Goal: Find specific page/section: Find specific page/section

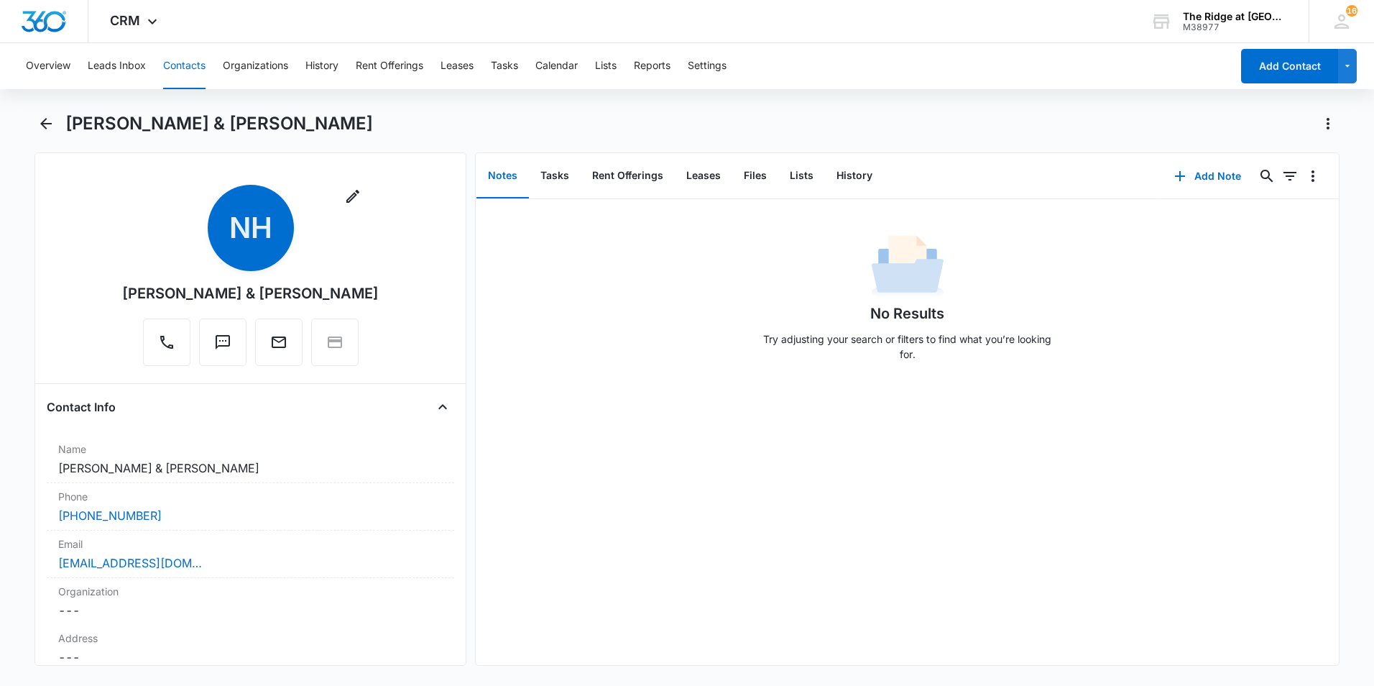
drag, startPoint x: 184, startPoint y: 68, endPoint x: 192, endPoint y: 68, distance: 7.9
click at [187, 68] on button "Contacts" at bounding box center [184, 66] width 42 height 46
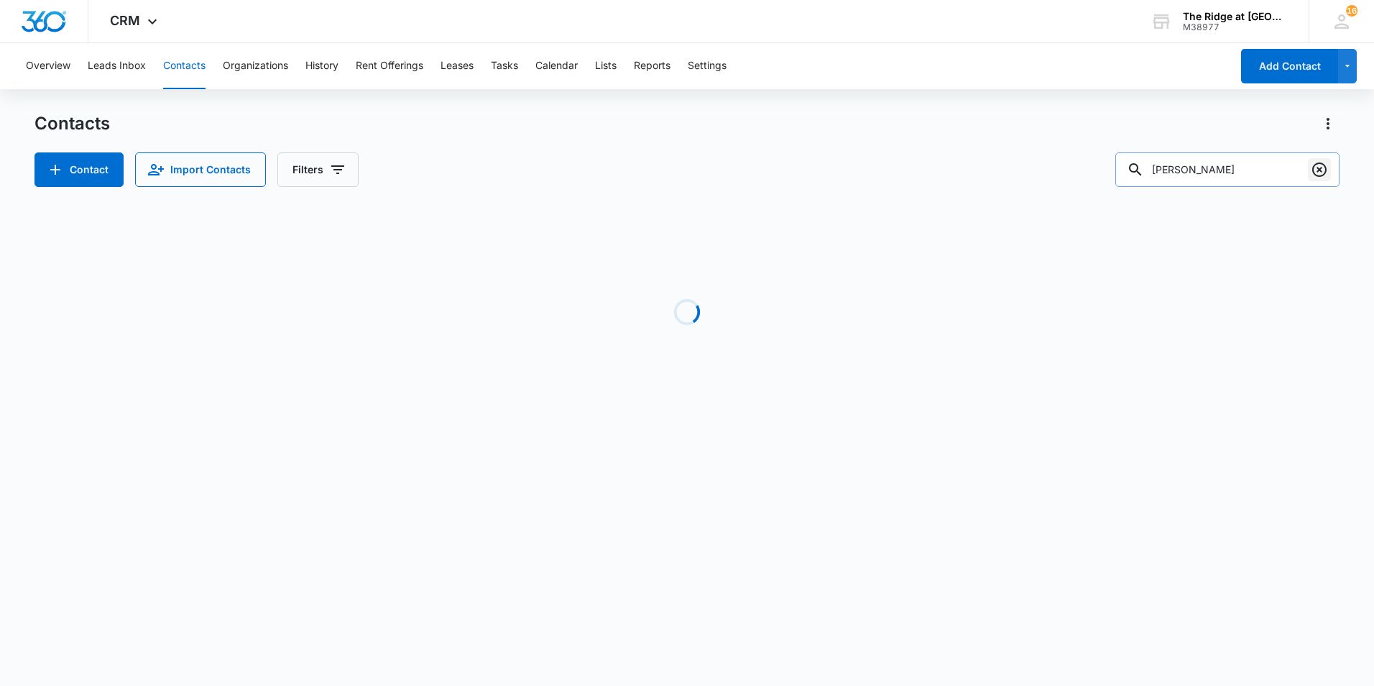
click at [927, 170] on icon "Clear" at bounding box center [1319, 169] width 17 height 17
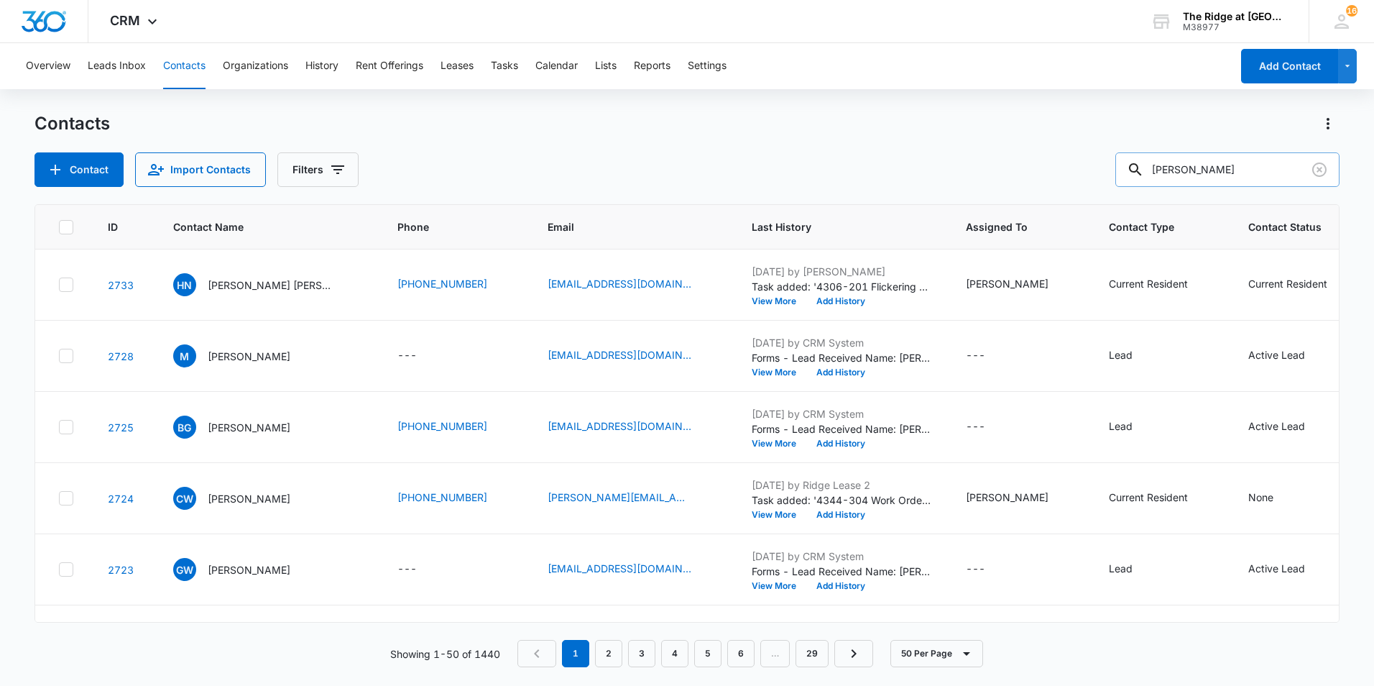
type input "[PERSON_NAME]"
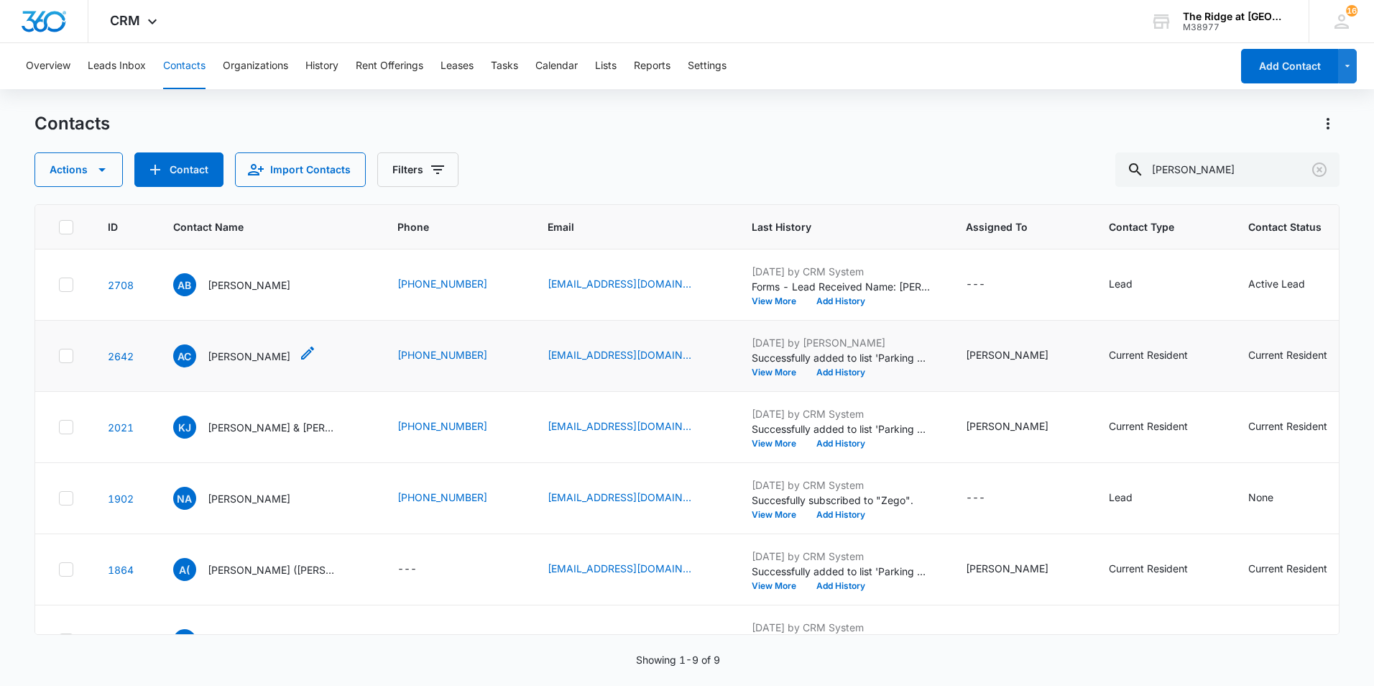
click at [229, 360] on p "[PERSON_NAME]" at bounding box center [249, 356] width 83 height 15
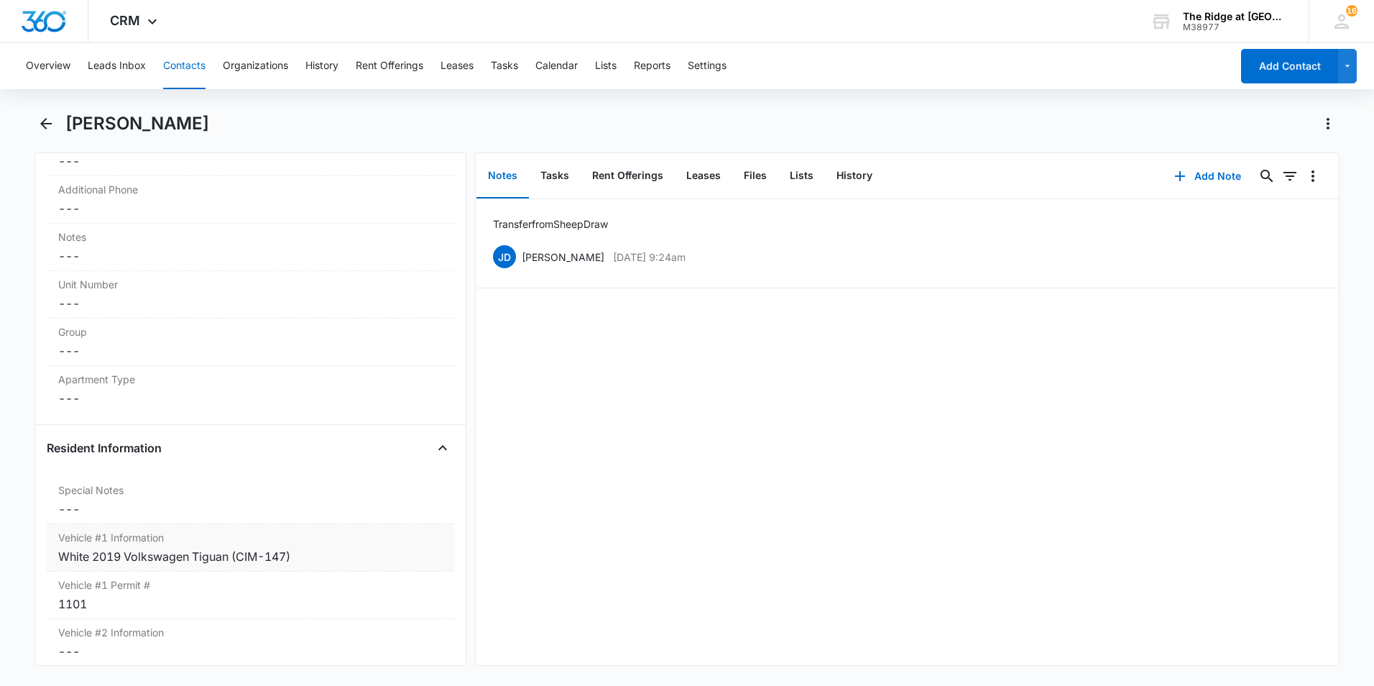
scroll to position [1222, 0]
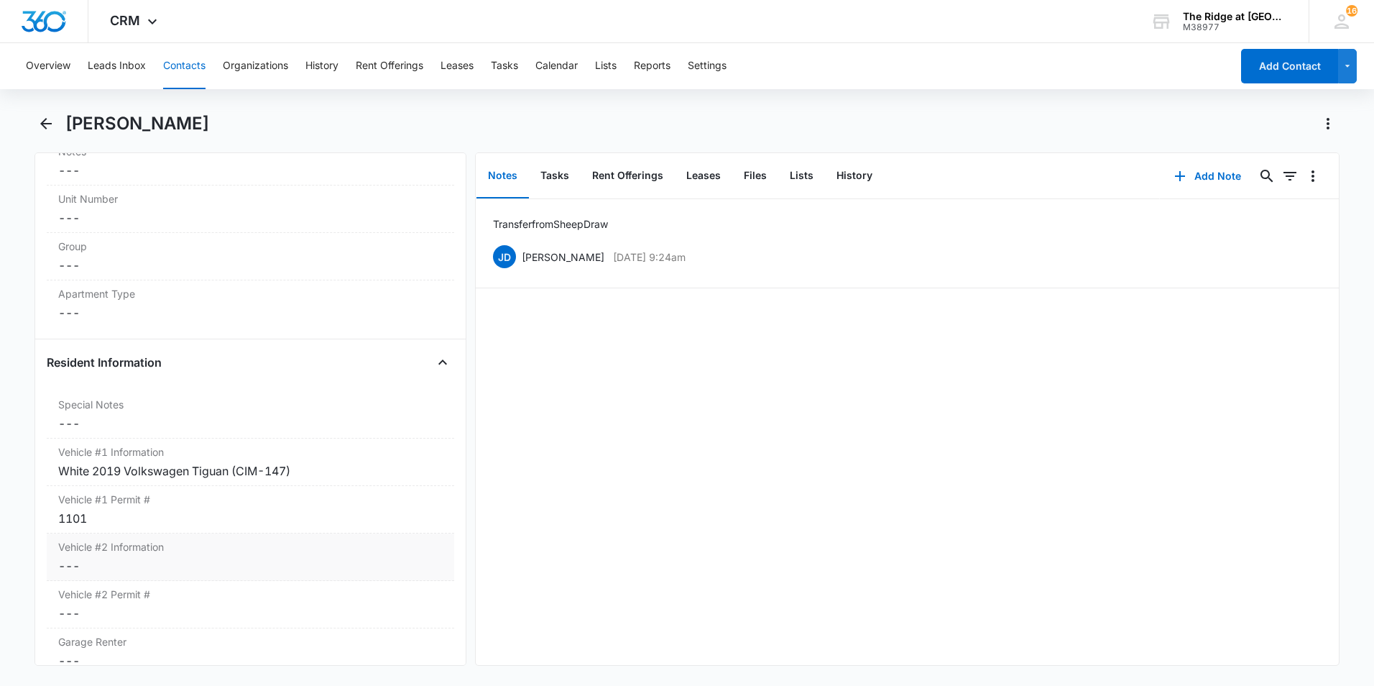
click at [272, 558] on dd "Cancel Save Changes ---" at bounding box center [250, 565] width 385 height 17
click at [168, 579] on input "Vehicle #2 Information" at bounding box center [250, 577] width 390 height 34
click at [599, 533] on div "Transfer from Sheep Draw [PERSON_NAME] [PERSON_NAME] [DATE] 9:24am Delete Edit" at bounding box center [907, 432] width 863 height 466
click at [311, 621] on button "Cancel" at bounding box center [327, 619] width 50 height 27
click at [175, 540] on label "Vehicle #2 Information" at bounding box center [250, 546] width 385 height 15
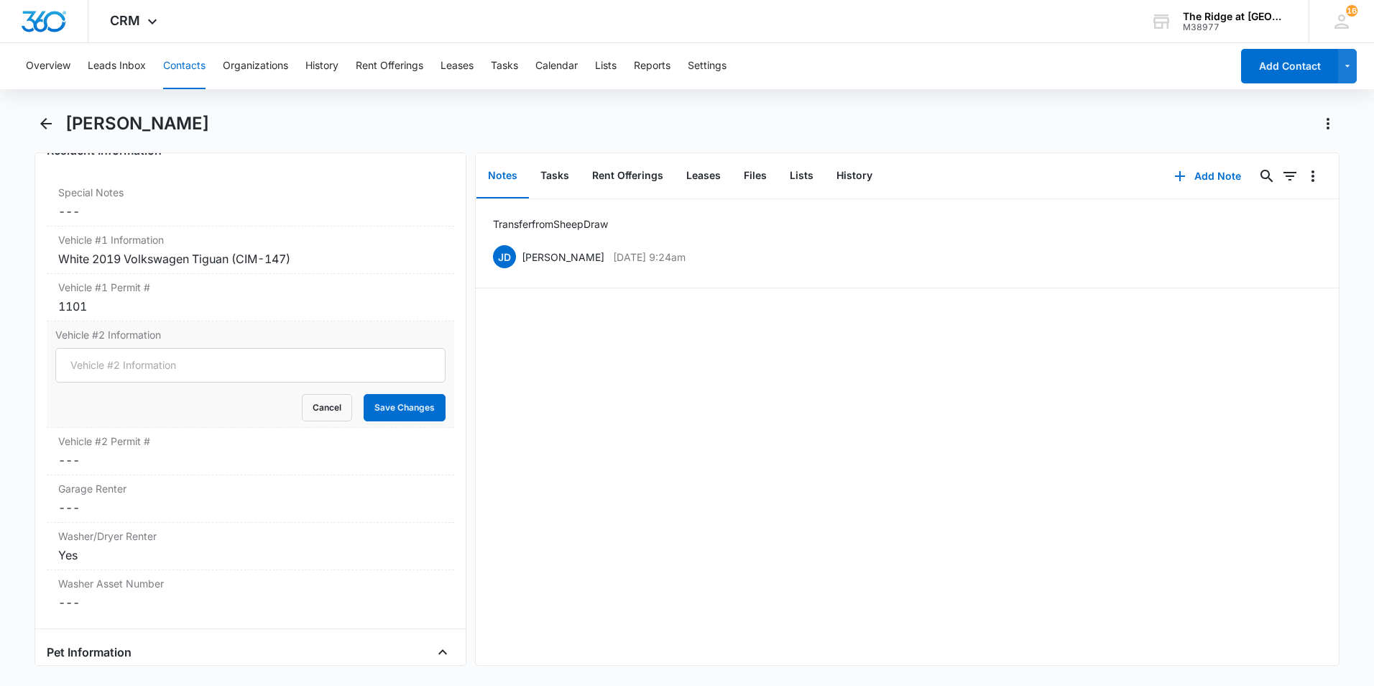
scroll to position [1437, 0]
click at [195, 447] on div "Vehicle #2 Permit # Cancel Save Changes ---" at bounding box center [251, 447] width 408 height 47
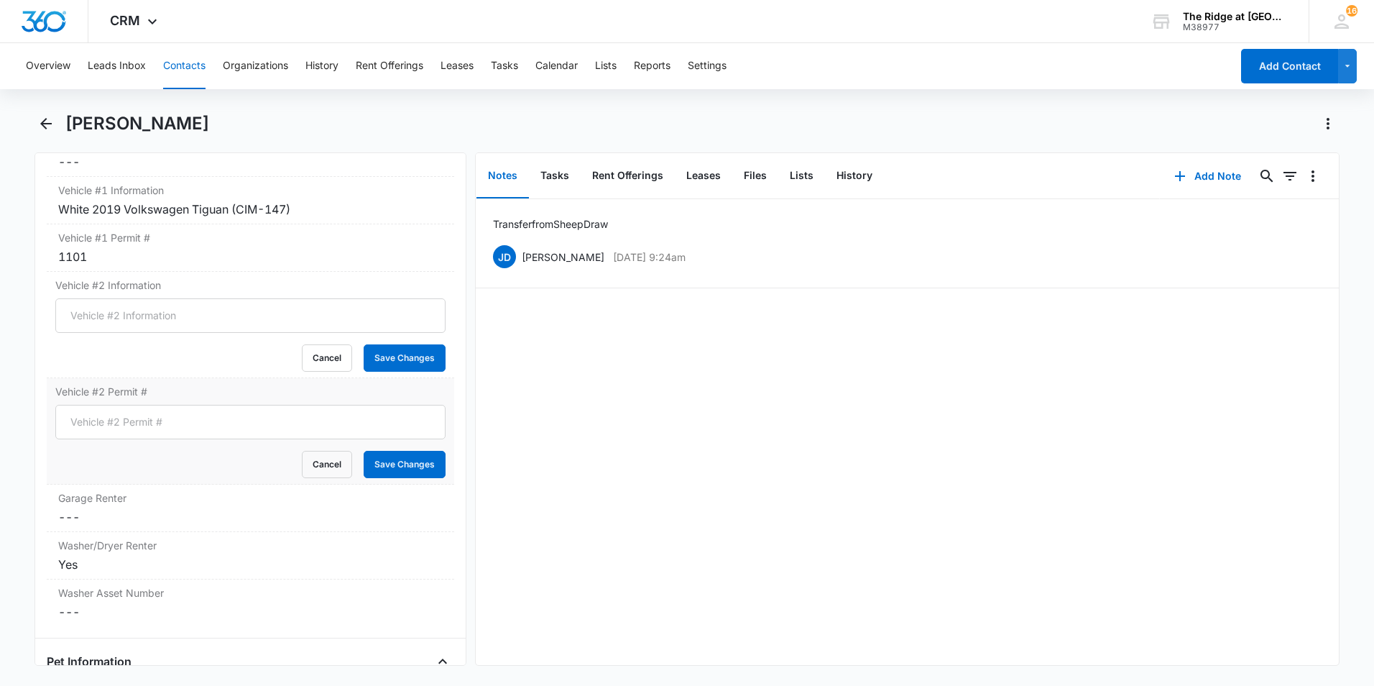
scroll to position [1509, 0]
